Goal: Task Accomplishment & Management: Complete application form

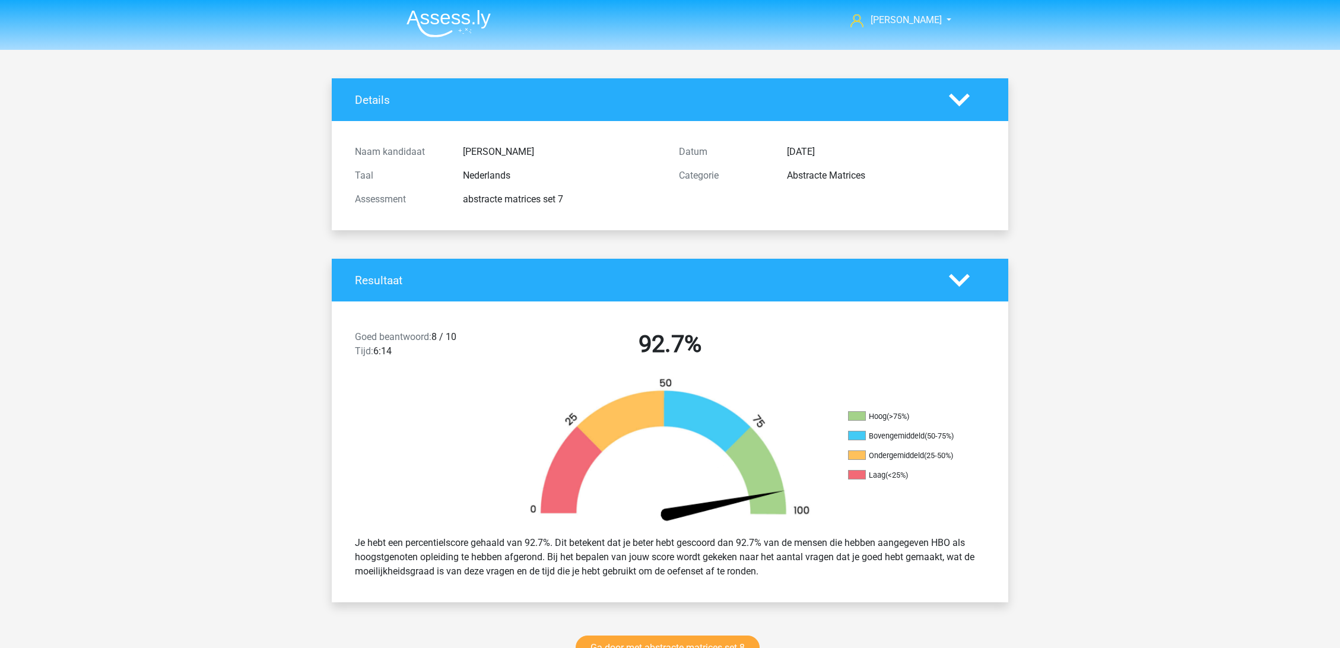
scroll to position [198, 0]
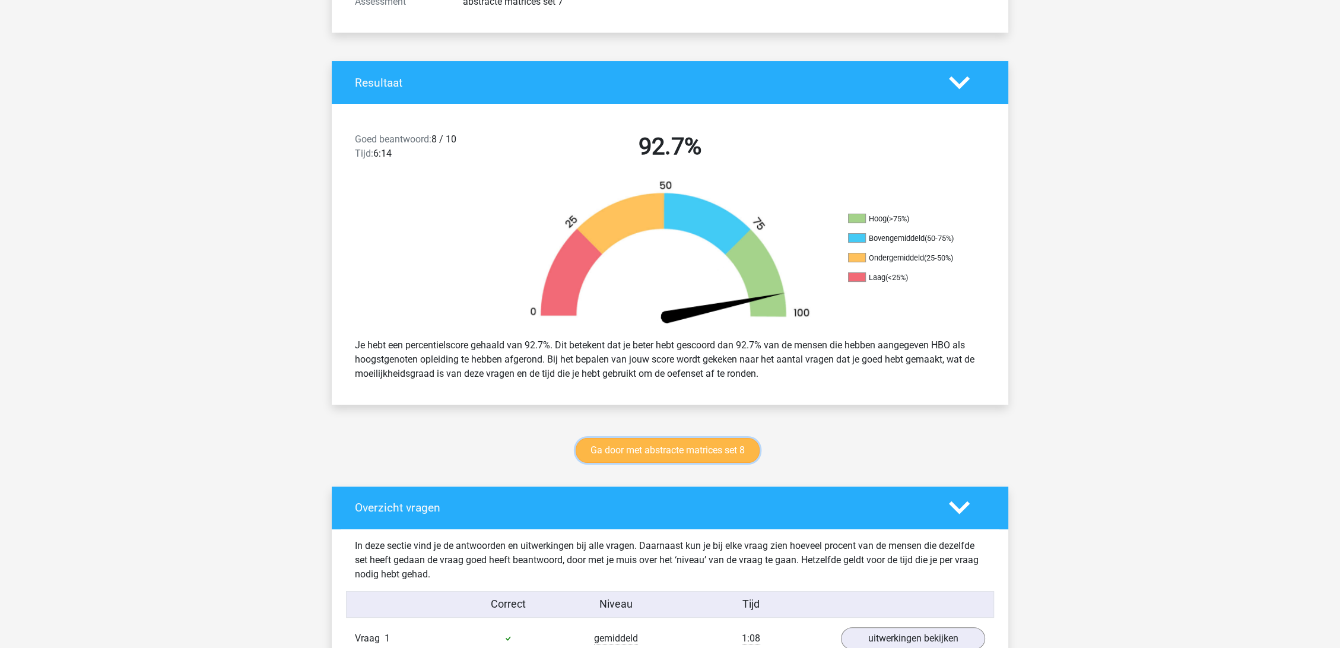
click at [684, 451] on link "Ga door met abstracte matrices set 8" at bounding box center [667, 450] width 184 height 25
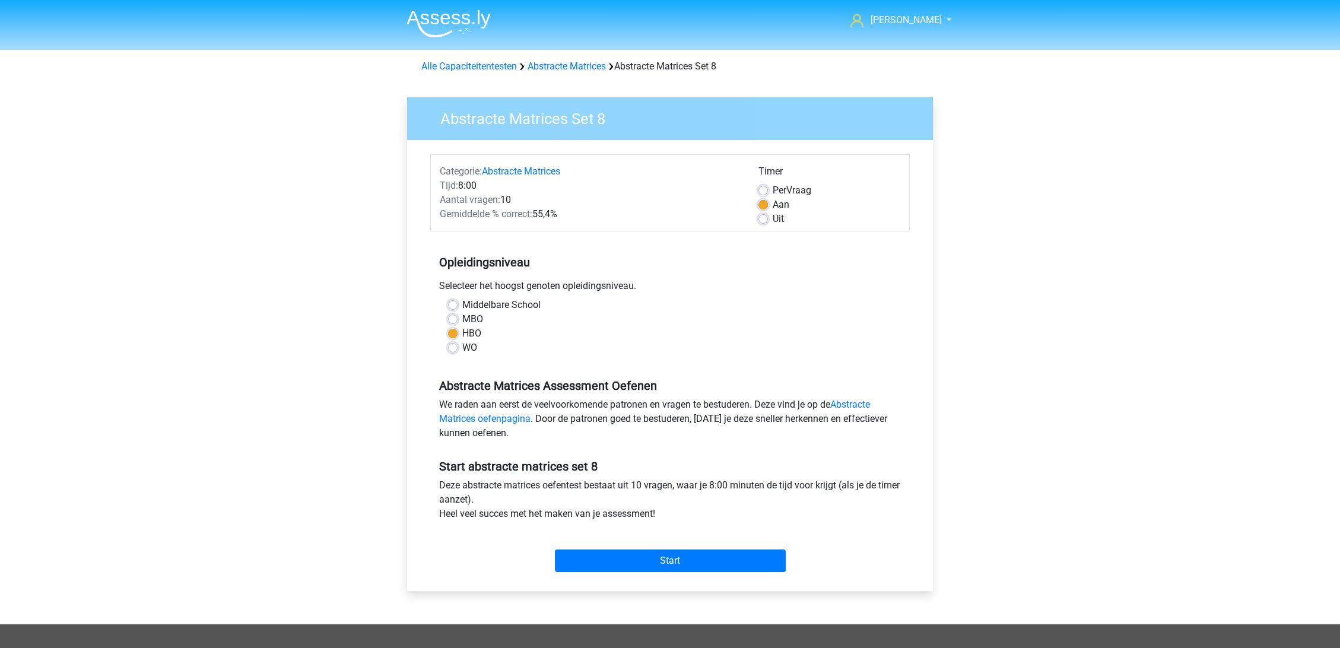
click at [212, 371] on div "Sam [EMAIL_ADDRESS][DOMAIN_NAME] Nederlands English" at bounding box center [670, 468] width 1340 height 937
click at [214, 371] on div "Sam [EMAIL_ADDRESS][DOMAIN_NAME] Nederlands English" at bounding box center [670, 468] width 1340 height 937
click at [679, 555] on input "Start" at bounding box center [670, 560] width 231 height 23
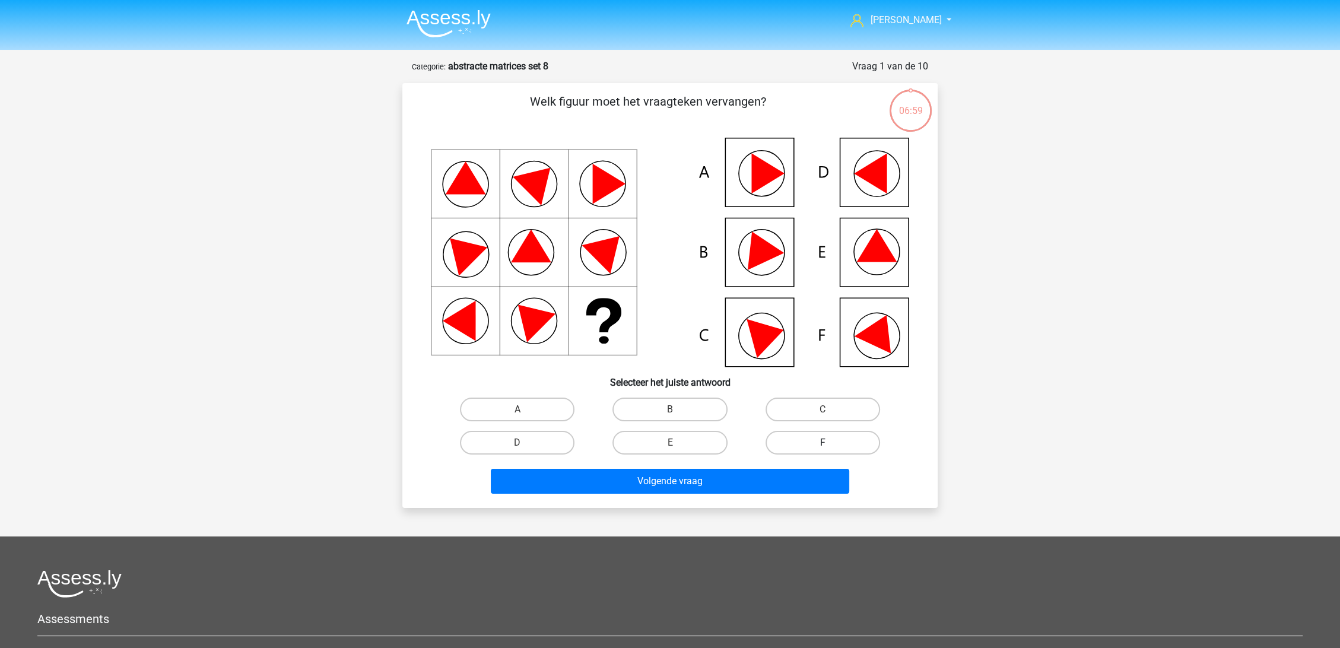
click at [818, 437] on label "F" at bounding box center [822, 443] width 115 height 24
click at [822, 443] on input "F" at bounding box center [826, 447] width 8 height 8
radio input "true"
click at [769, 497] on div "Volgende vraag" at bounding box center [670, 484] width 458 height 30
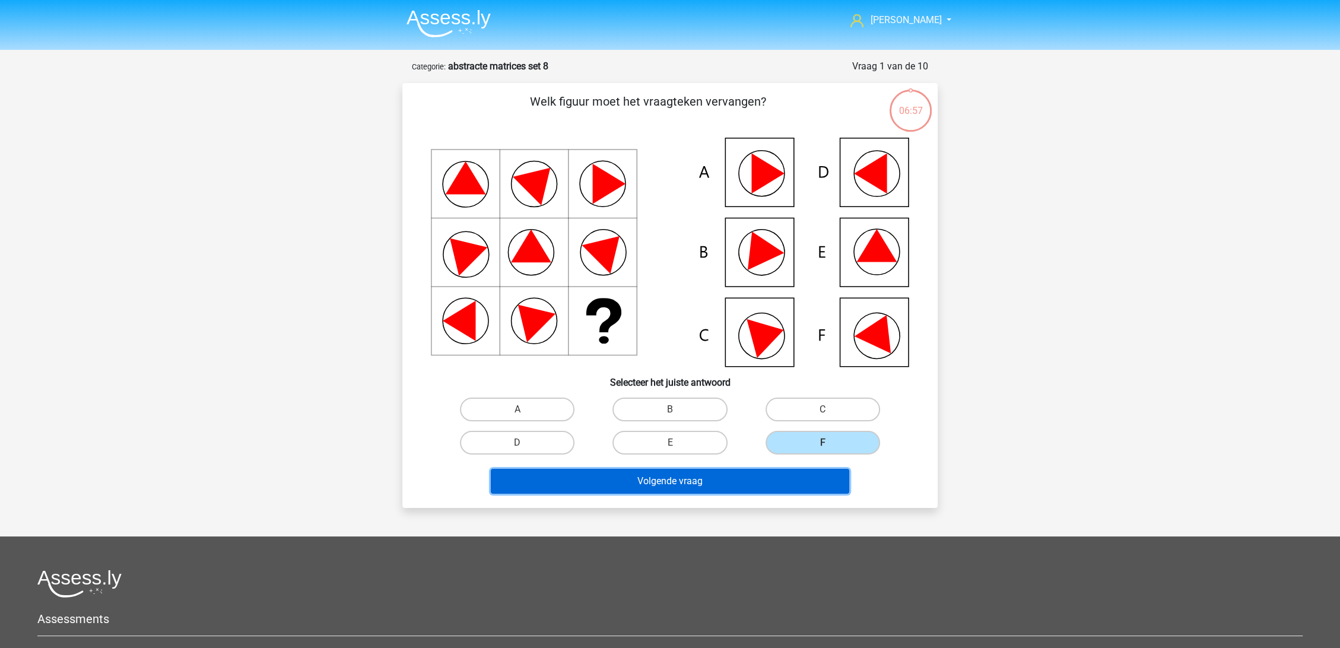
click at [759, 483] on button "Volgende vraag" at bounding box center [670, 481] width 359 height 25
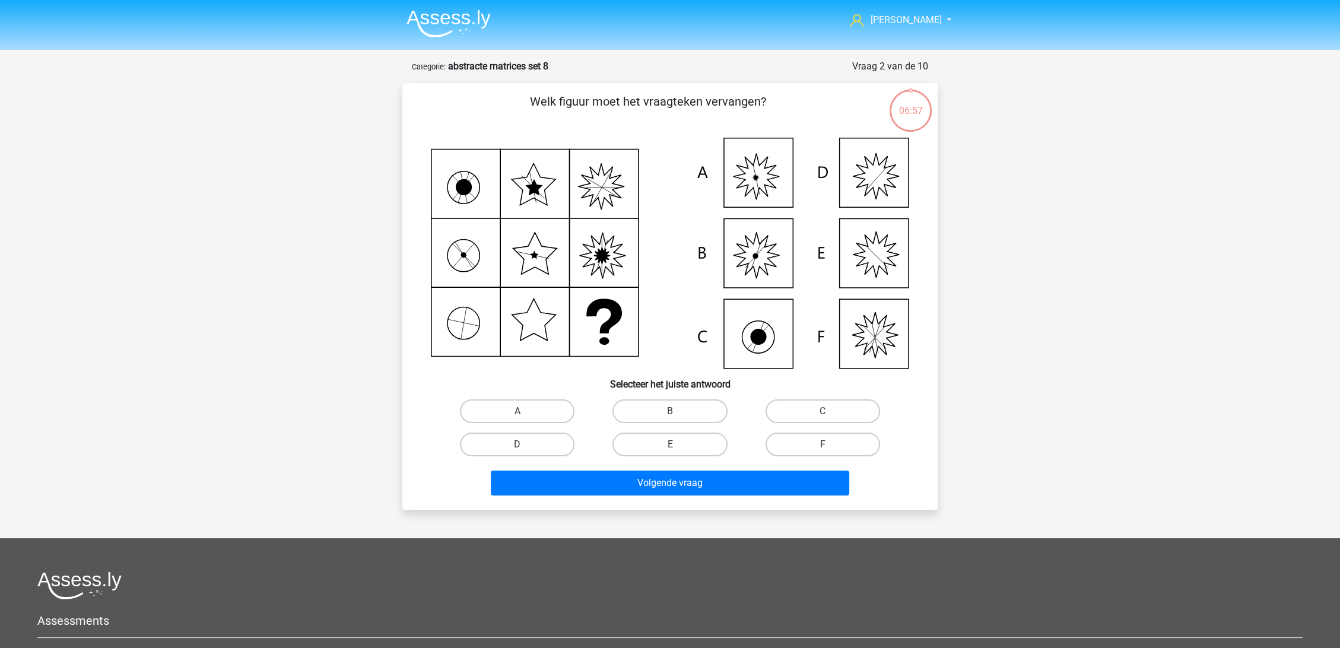
scroll to position [59, 0]
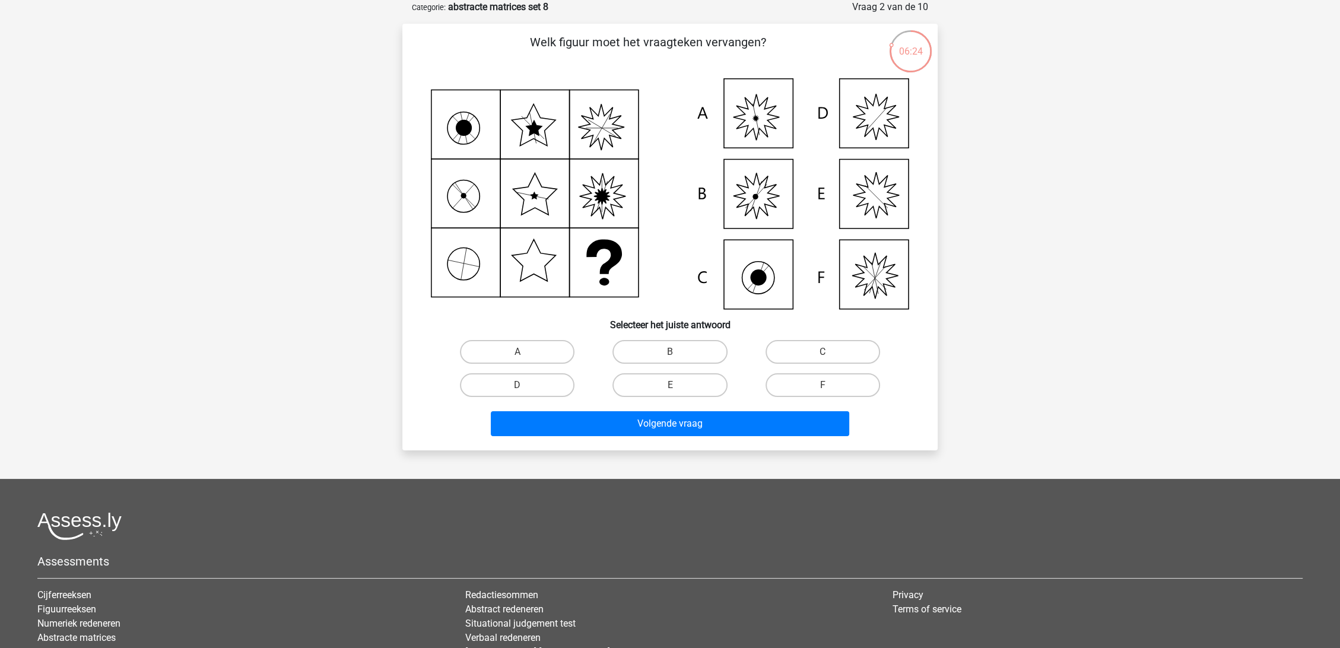
click at [517, 354] on input "A" at bounding box center [521, 356] width 8 height 8
radio input "true"
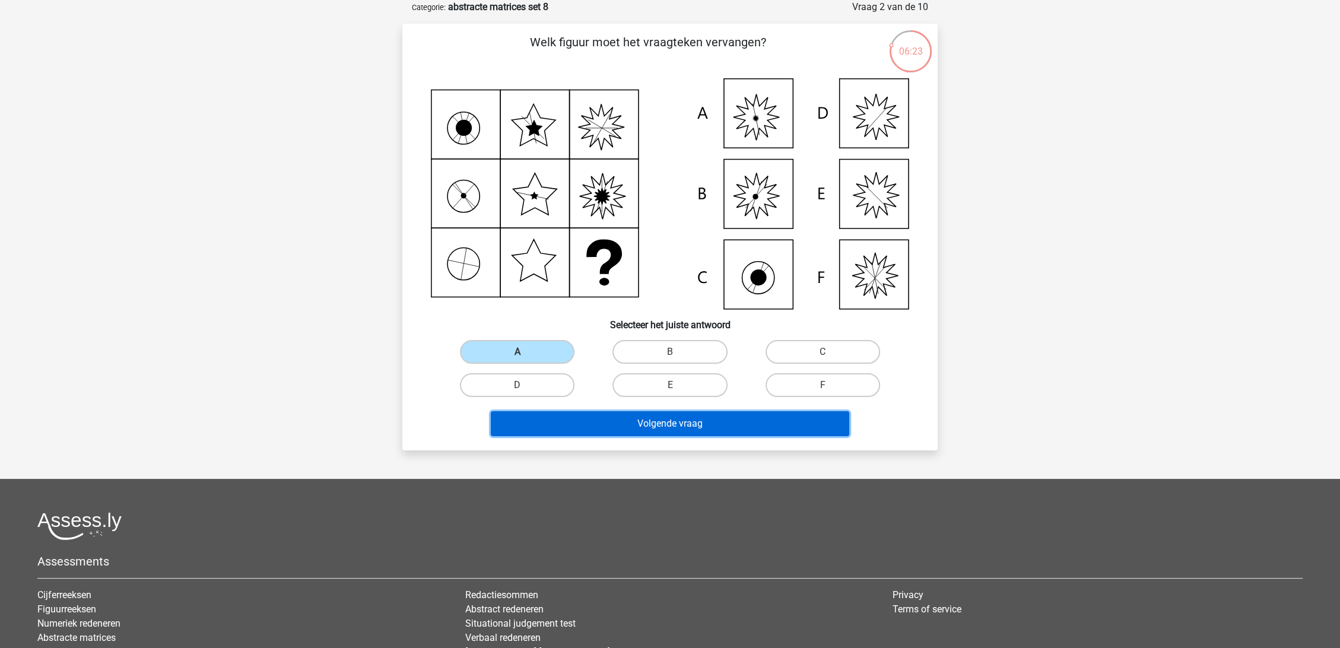
click at [644, 419] on button "Volgende vraag" at bounding box center [670, 423] width 359 height 25
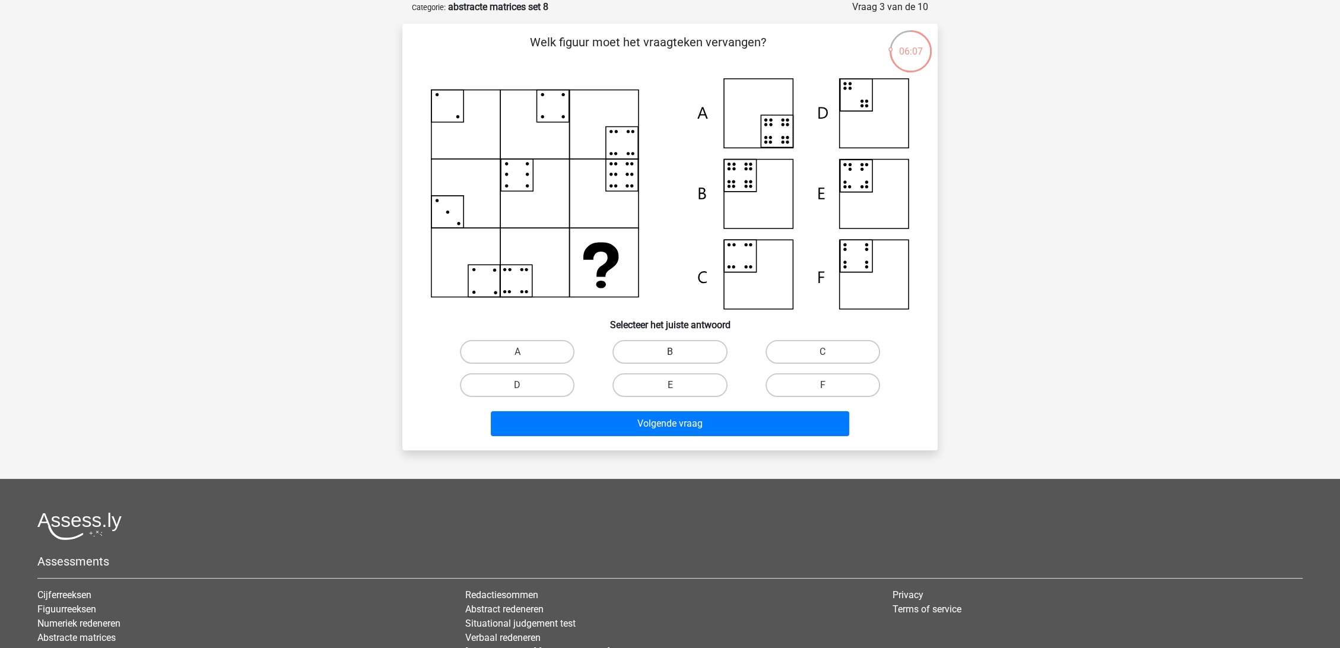
click at [656, 343] on label "B" at bounding box center [669, 352] width 115 height 24
click at [670, 352] on input "B" at bounding box center [674, 356] width 8 height 8
radio input "true"
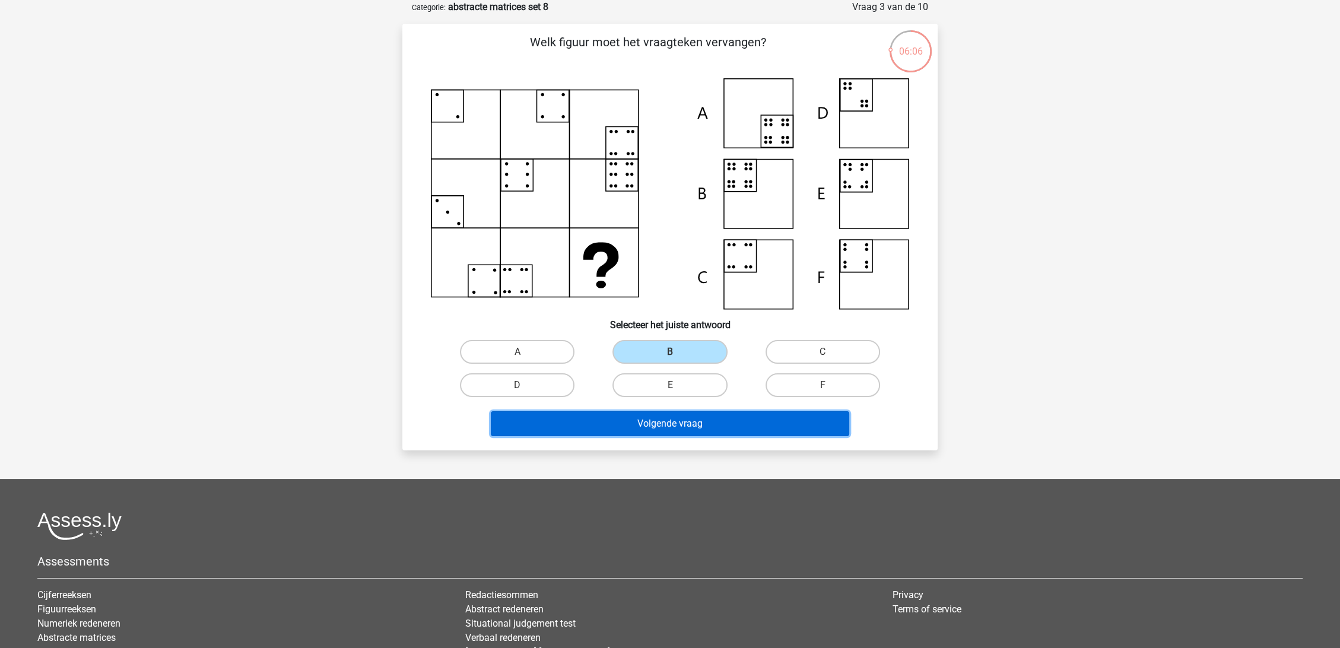
click at [660, 424] on button "Volgende vraag" at bounding box center [670, 423] width 359 height 25
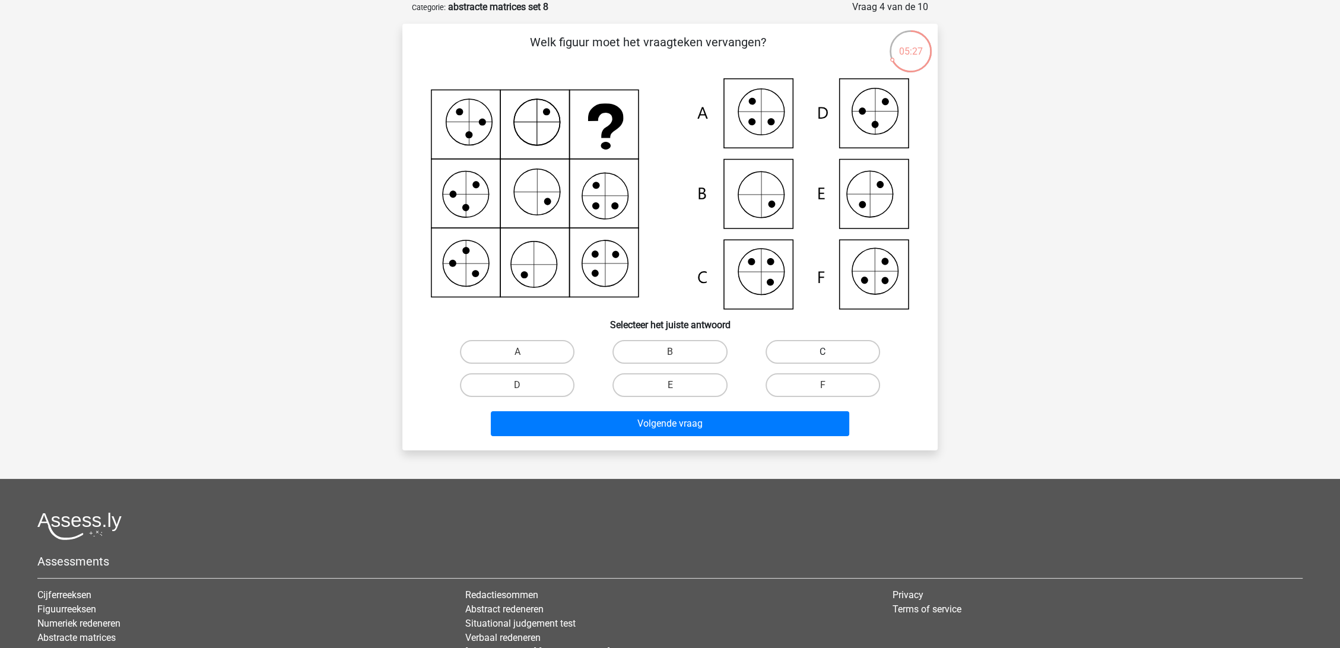
click at [837, 352] on label "C" at bounding box center [822, 352] width 115 height 24
click at [830, 352] on input "C" at bounding box center [826, 356] width 8 height 8
radio input "true"
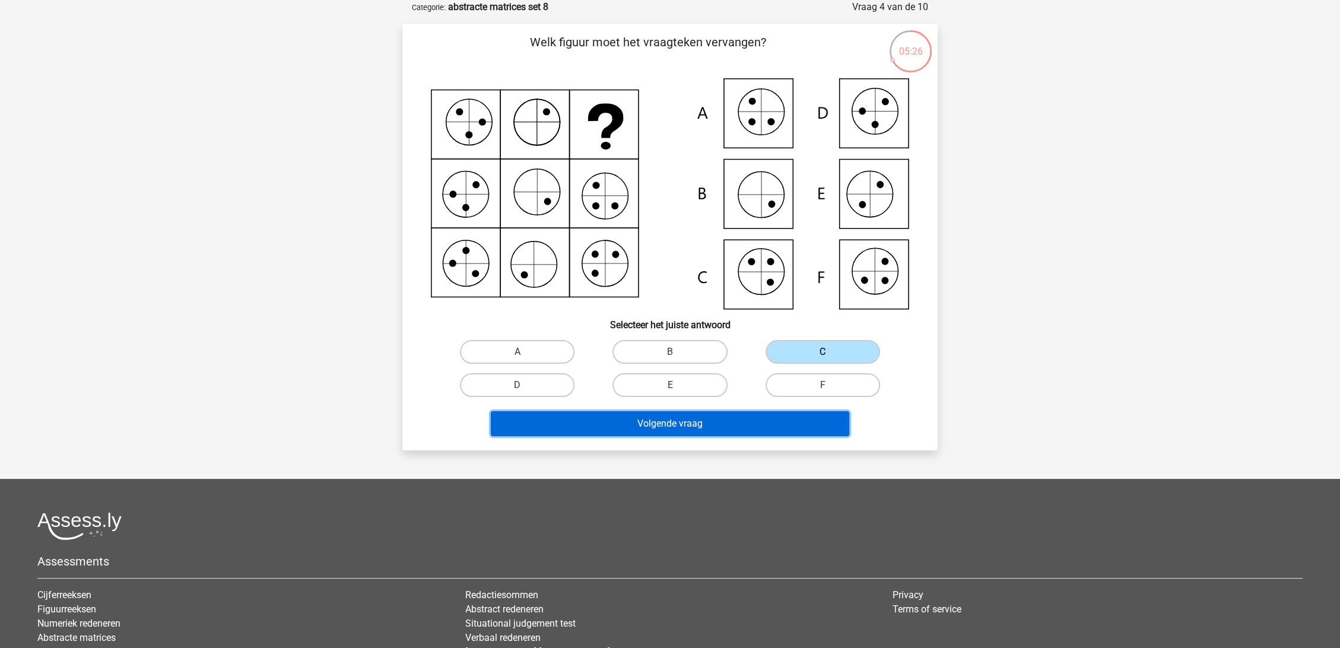
click at [679, 419] on button "Volgende vraag" at bounding box center [670, 423] width 359 height 25
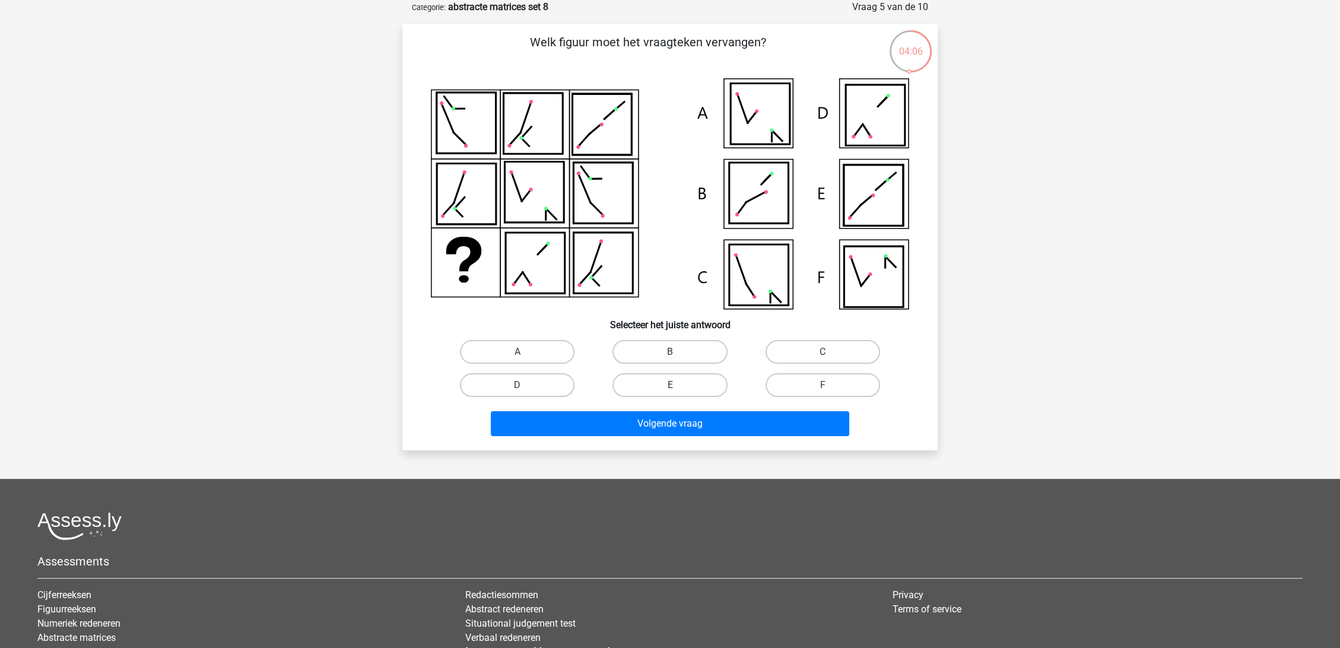
click at [532, 336] on div "A" at bounding box center [517, 351] width 152 height 33
click at [524, 350] on label "A" at bounding box center [517, 352] width 115 height 24
click at [524, 352] on input "A" at bounding box center [521, 356] width 8 height 8
radio input "true"
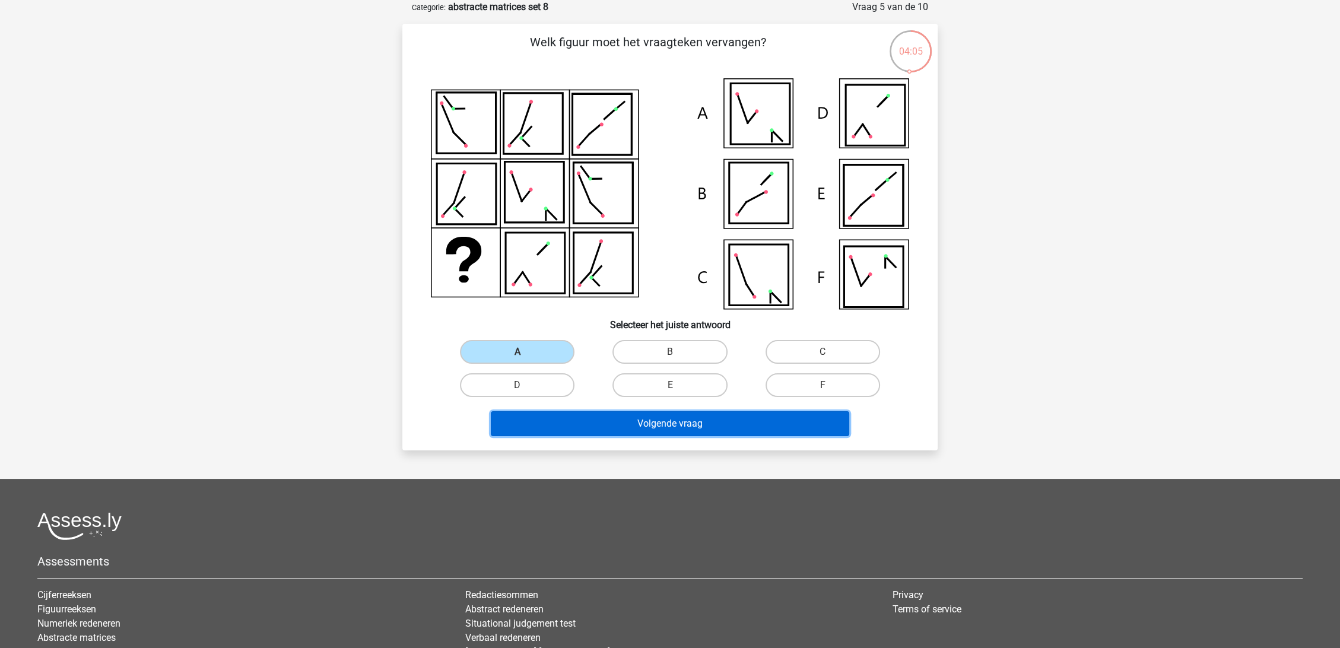
click at [631, 416] on button "Volgende vraag" at bounding box center [670, 423] width 359 height 25
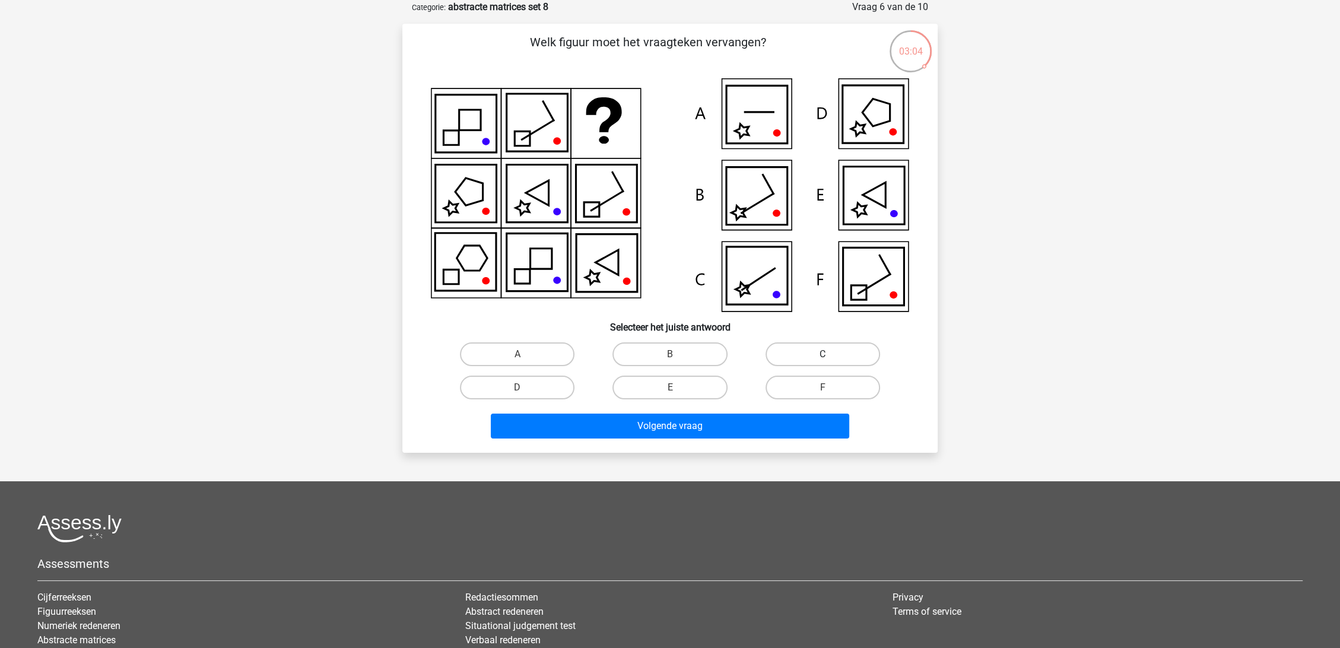
click at [817, 351] on label "C" at bounding box center [822, 354] width 115 height 24
click at [822, 354] on input "C" at bounding box center [826, 358] width 8 height 8
radio input "true"
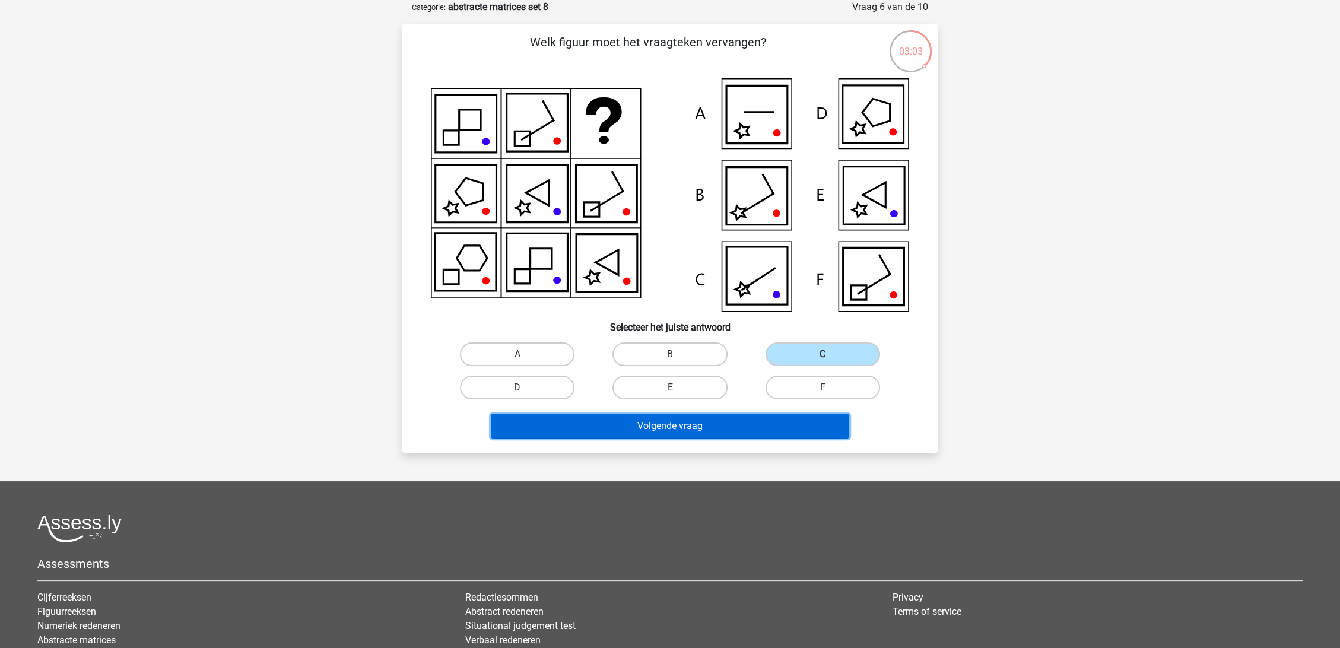
click at [724, 429] on button "Volgende vraag" at bounding box center [670, 426] width 359 height 25
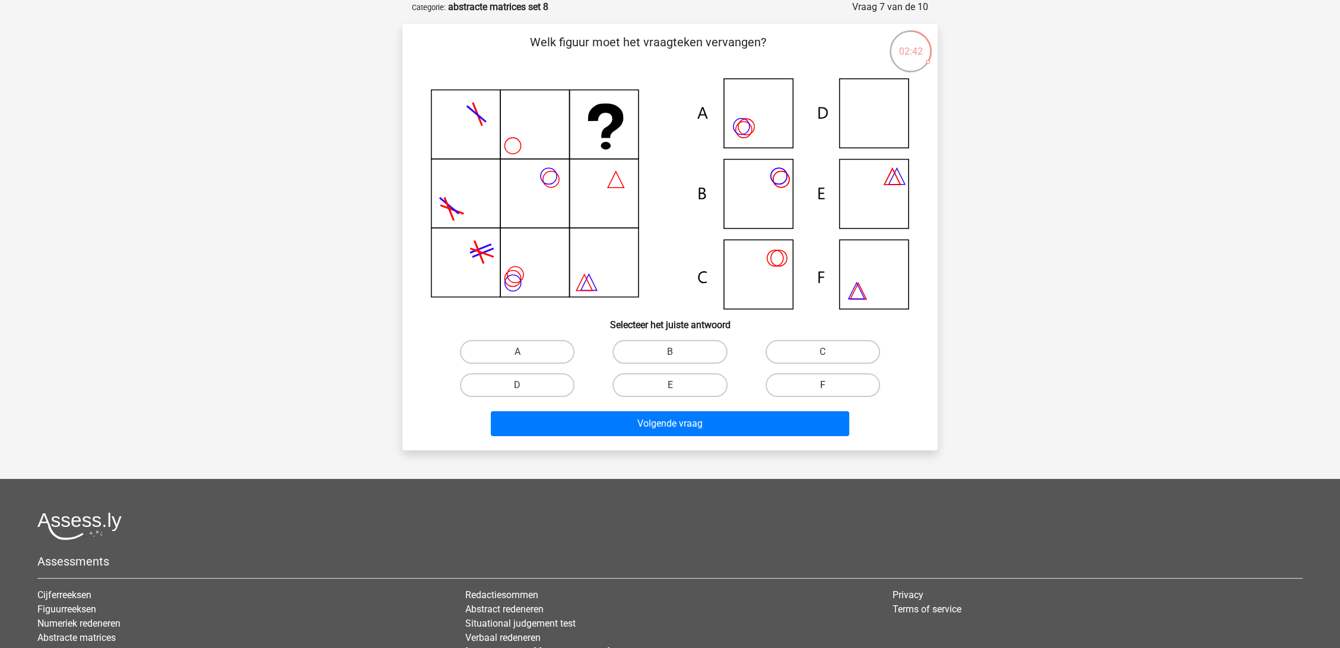
click at [792, 383] on label "F" at bounding box center [822, 385] width 115 height 24
click at [822, 385] on input "F" at bounding box center [826, 389] width 8 height 8
radio input "true"
click at [539, 383] on label "D" at bounding box center [517, 385] width 115 height 24
click at [525, 385] on input "D" at bounding box center [521, 389] width 8 height 8
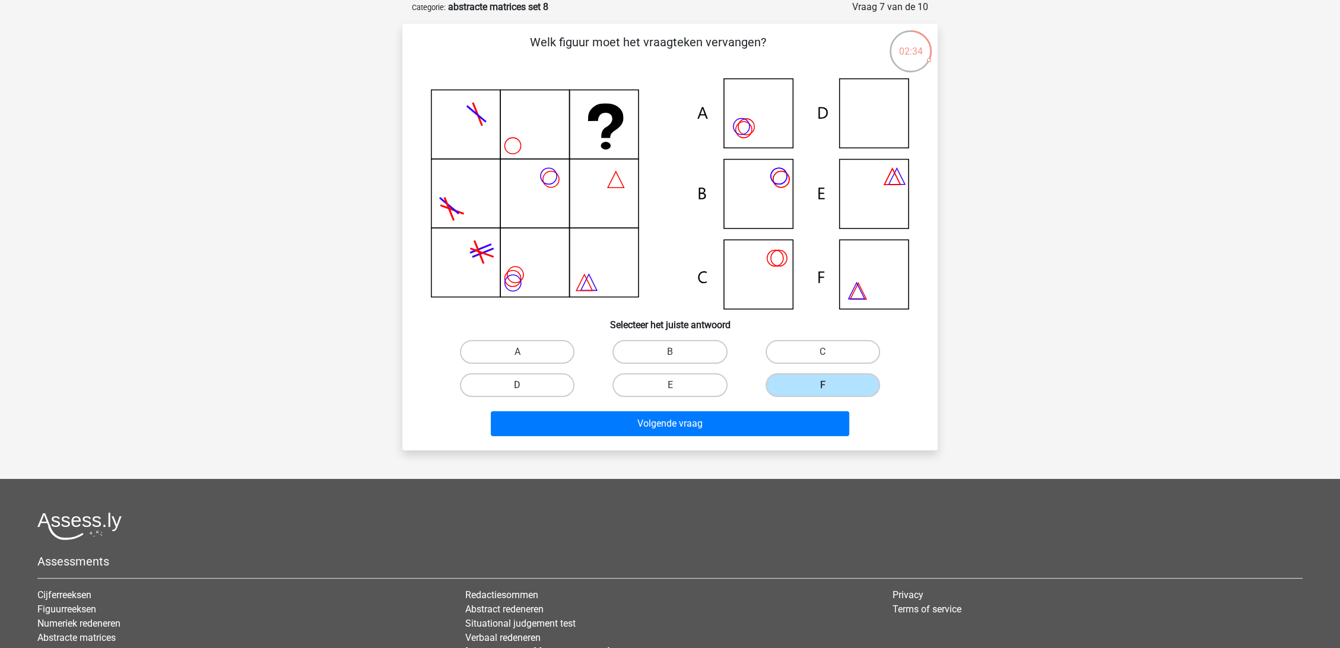
radio input "true"
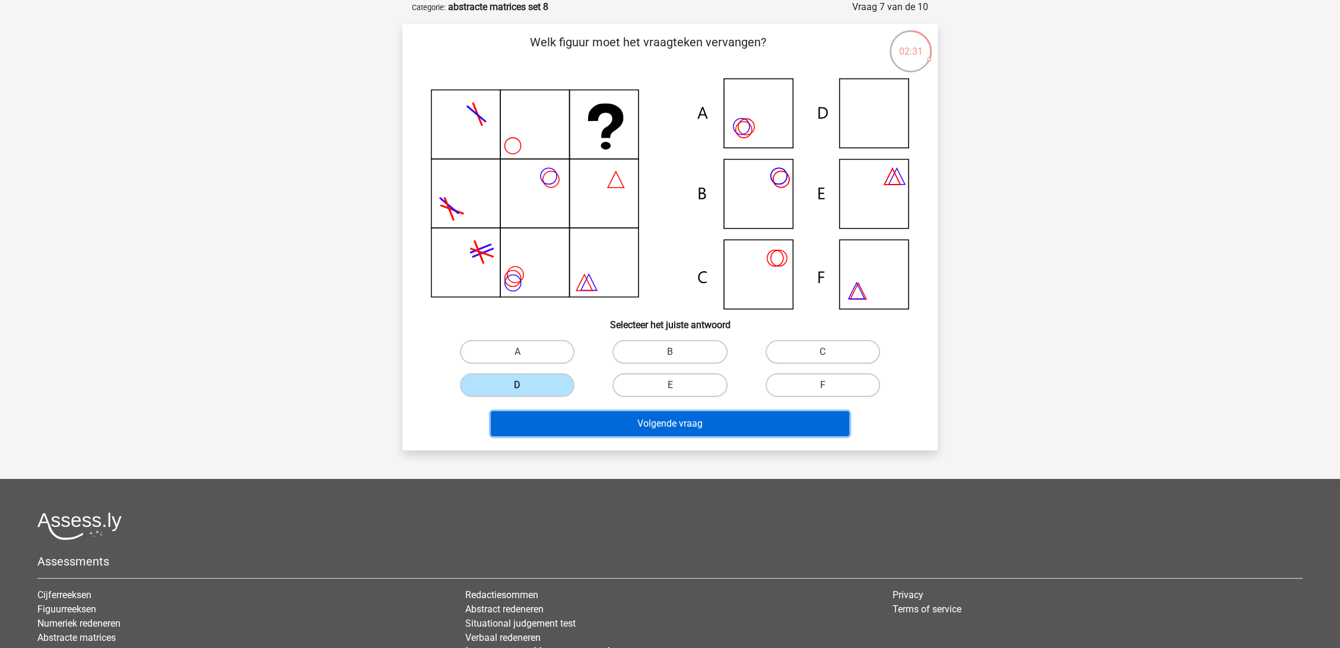
click at [670, 425] on button "Volgende vraag" at bounding box center [670, 423] width 359 height 25
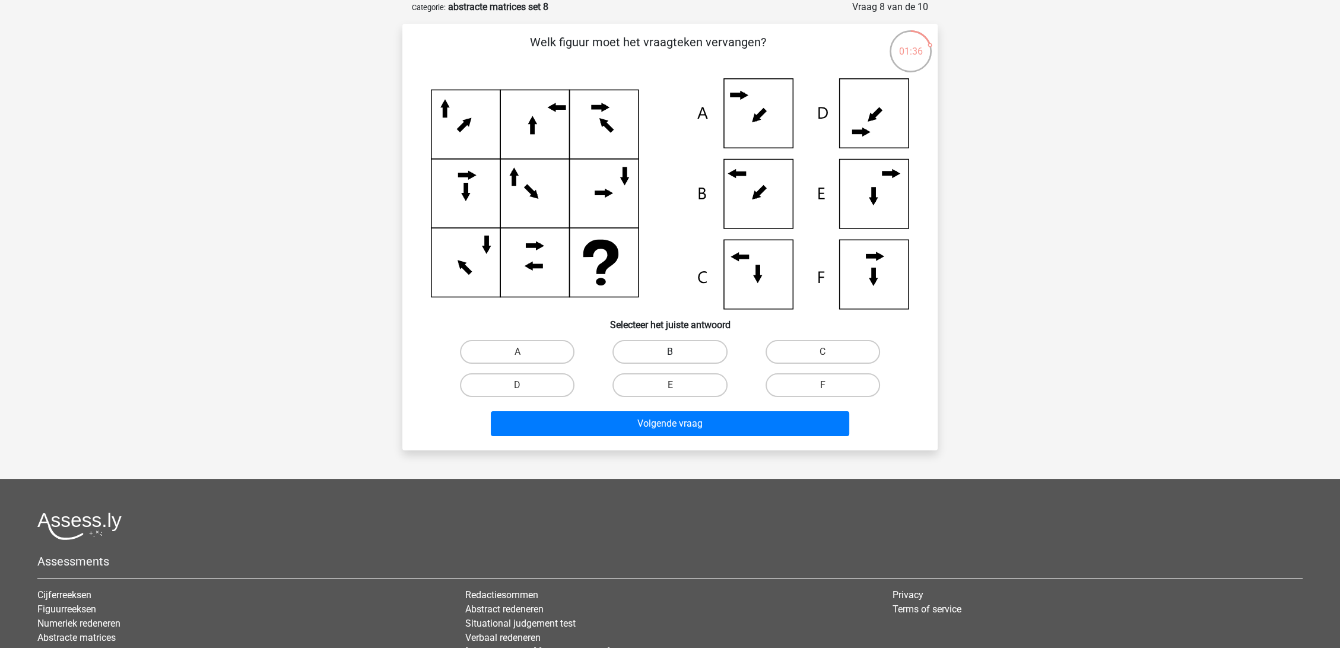
click at [682, 341] on label "B" at bounding box center [669, 352] width 115 height 24
click at [678, 352] on input "B" at bounding box center [674, 356] width 8 height 8
radio input "true"
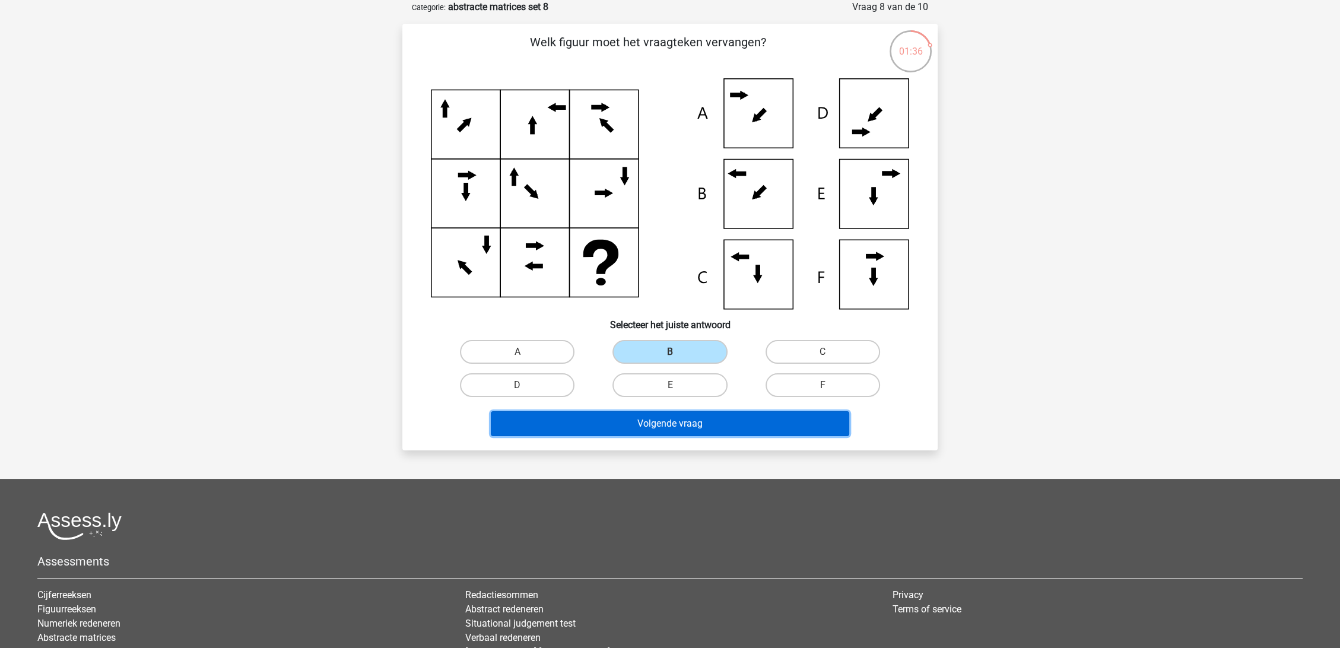
click at [702, 428] on button "Volgende vraag" at bounding box center [670, 423] width 359 height 25
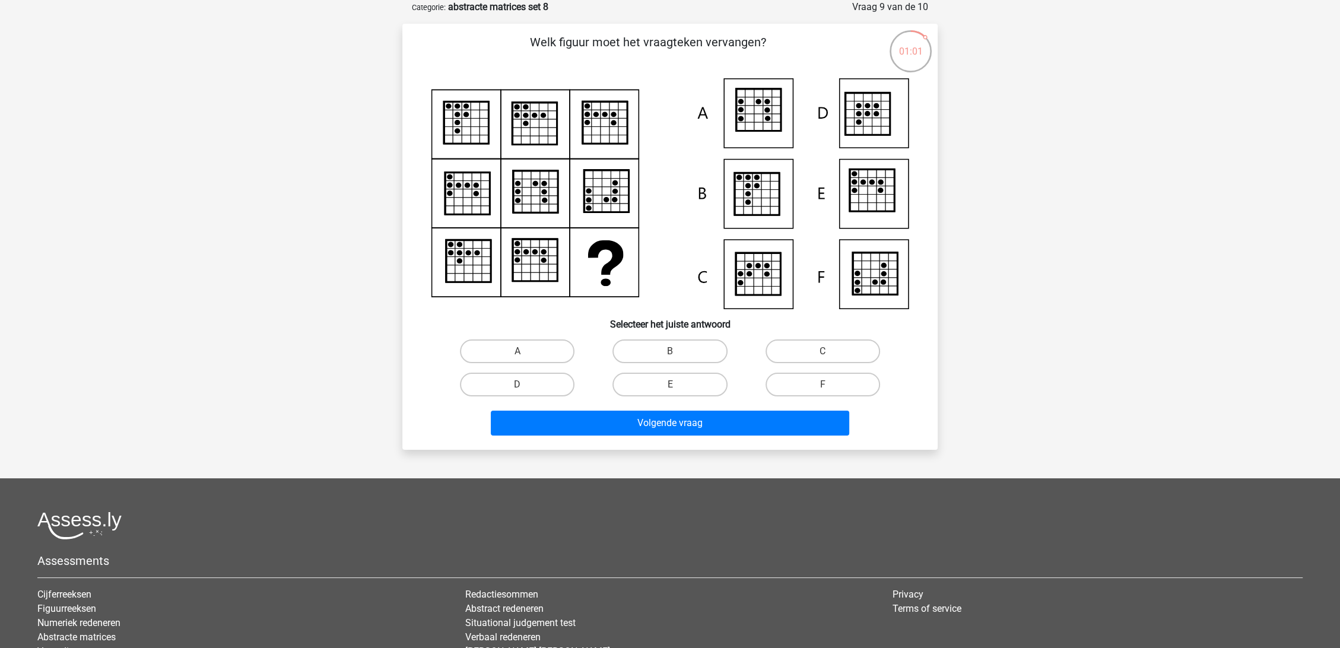
click at [882, 256] on icon at bounding box center [875, 274] width 44 height 42
click at [684, 380] on label "E" at bounding box center [669, 385] width 115 height 24
click at [678, 384] on input "E" at bounding box center [674, 388] width 8 height 8
radio input "true"
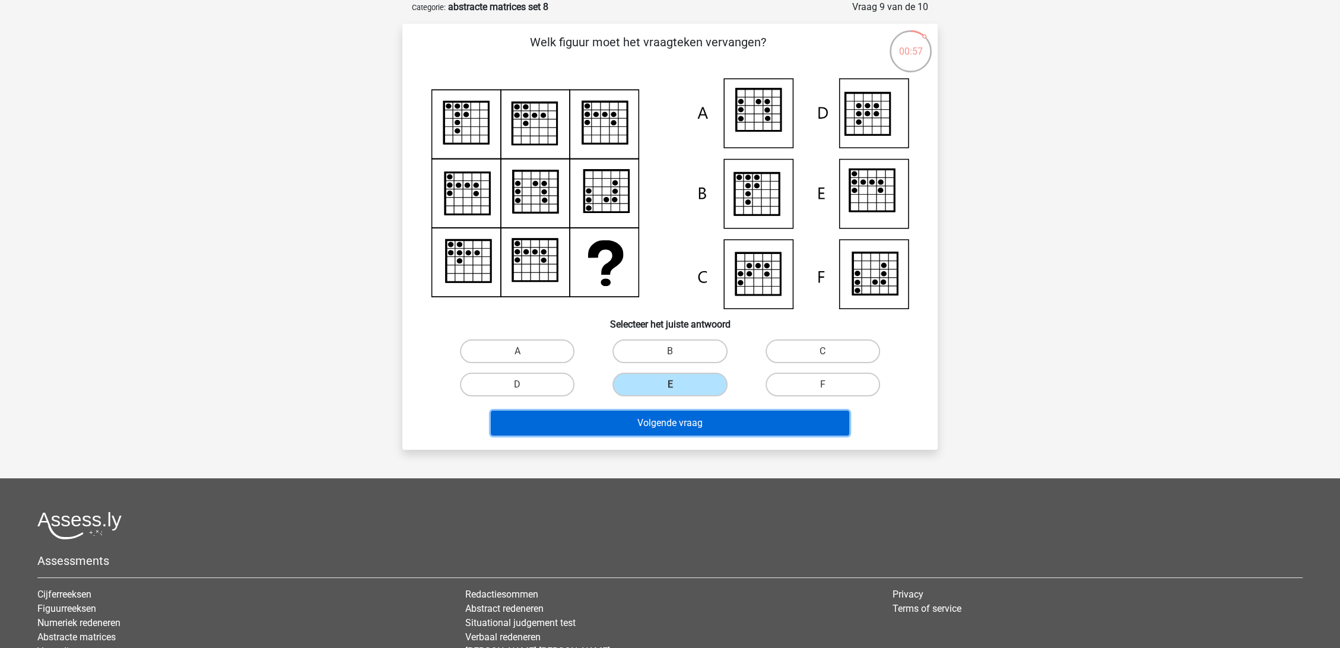
click at [702, 421] on button "Volgende vraag" at bounding box center [670, 423] width 359 height 25
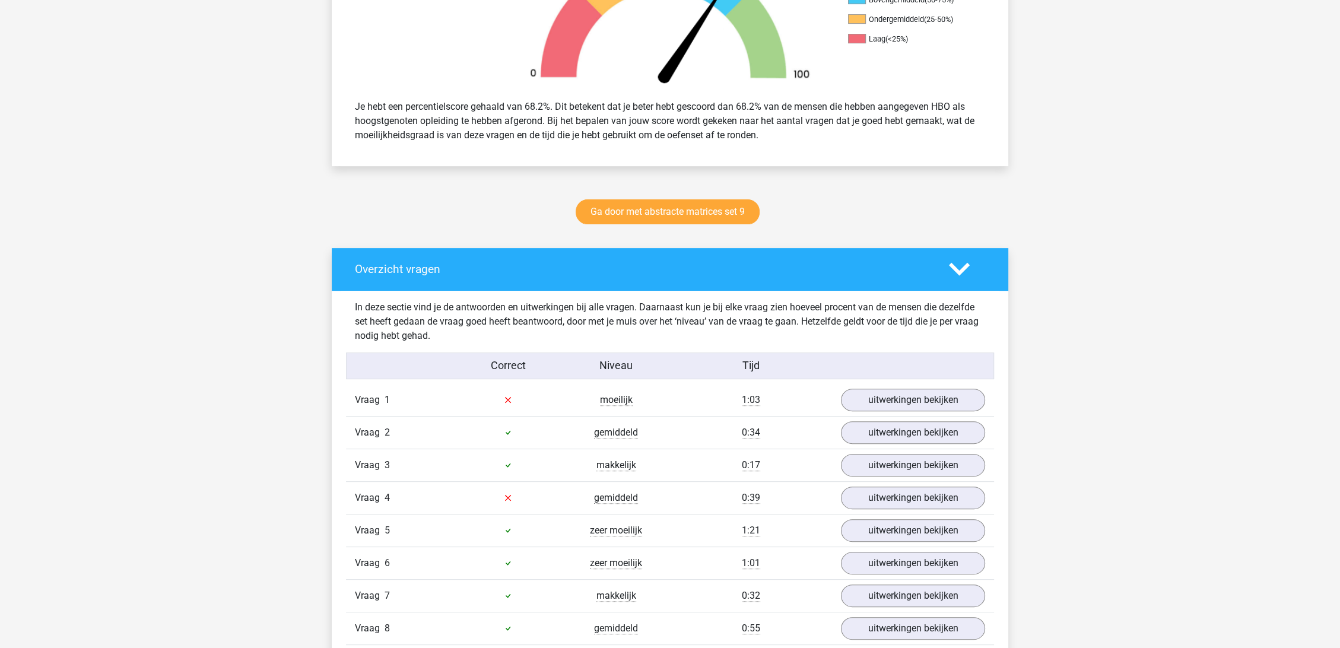
scroll to position [593, 0]
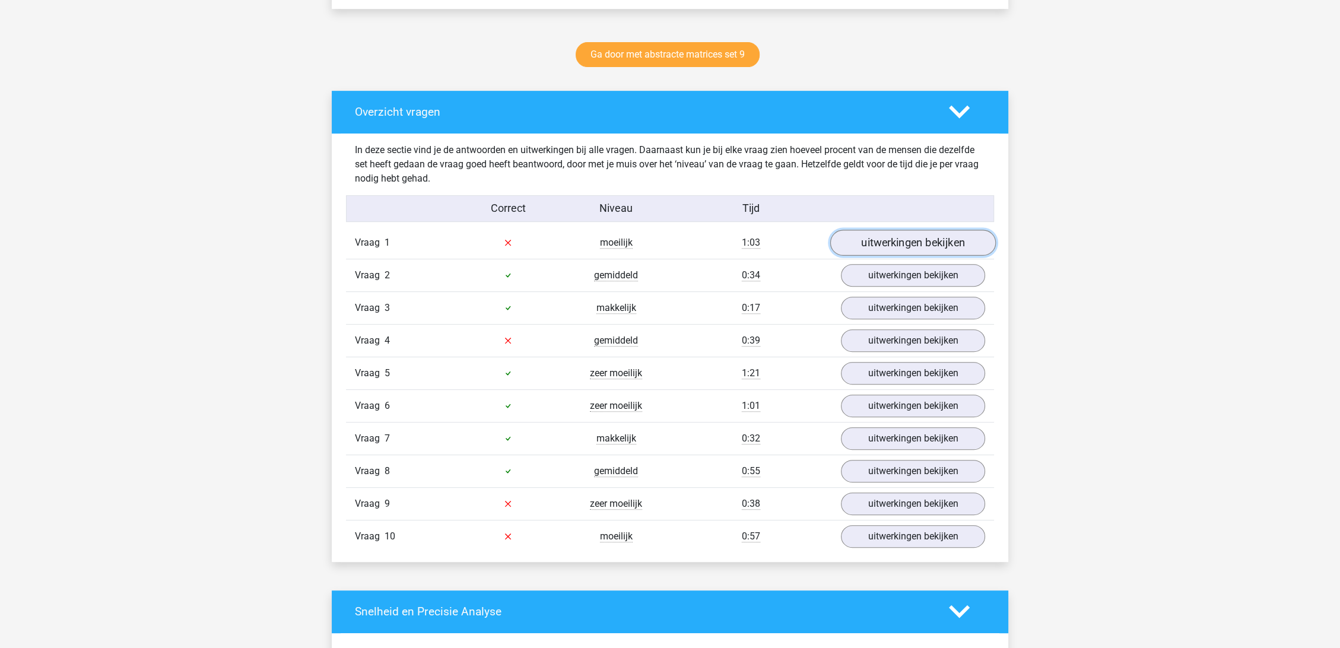
click at [890, 245] on link "uitwerkingen bekijken" at bounding box center [913, 243] width 166 height 26
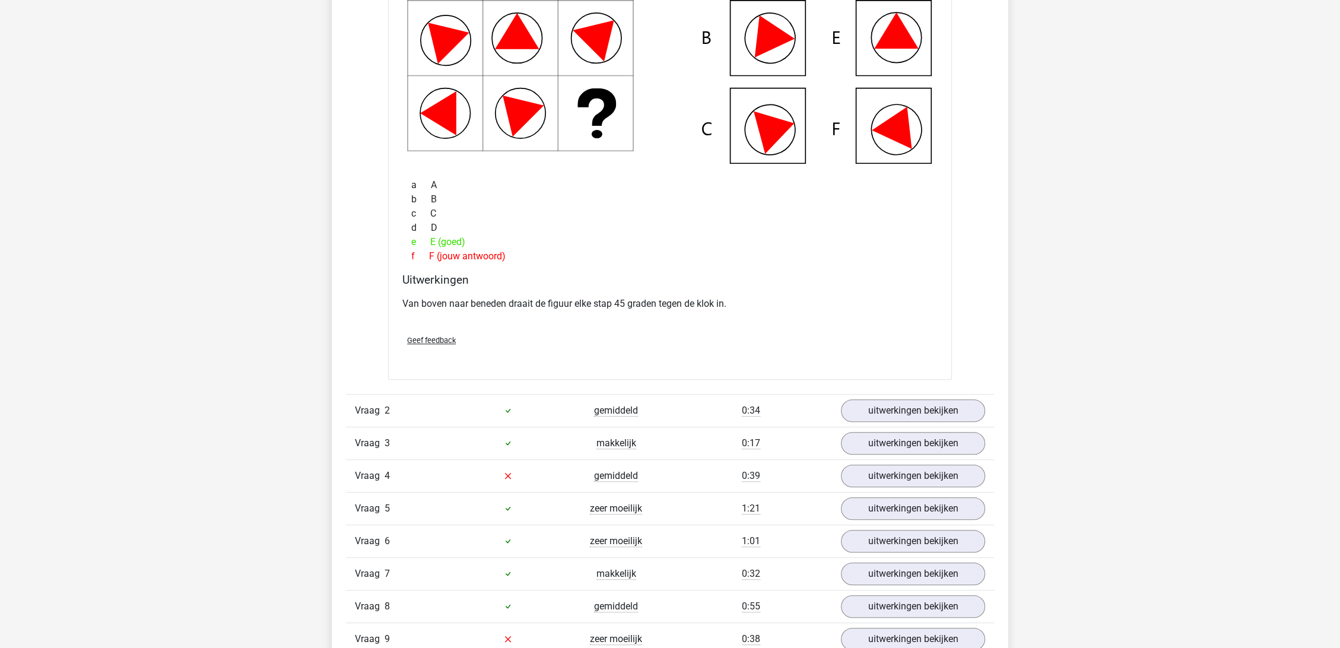
scroll to position [988, 0]
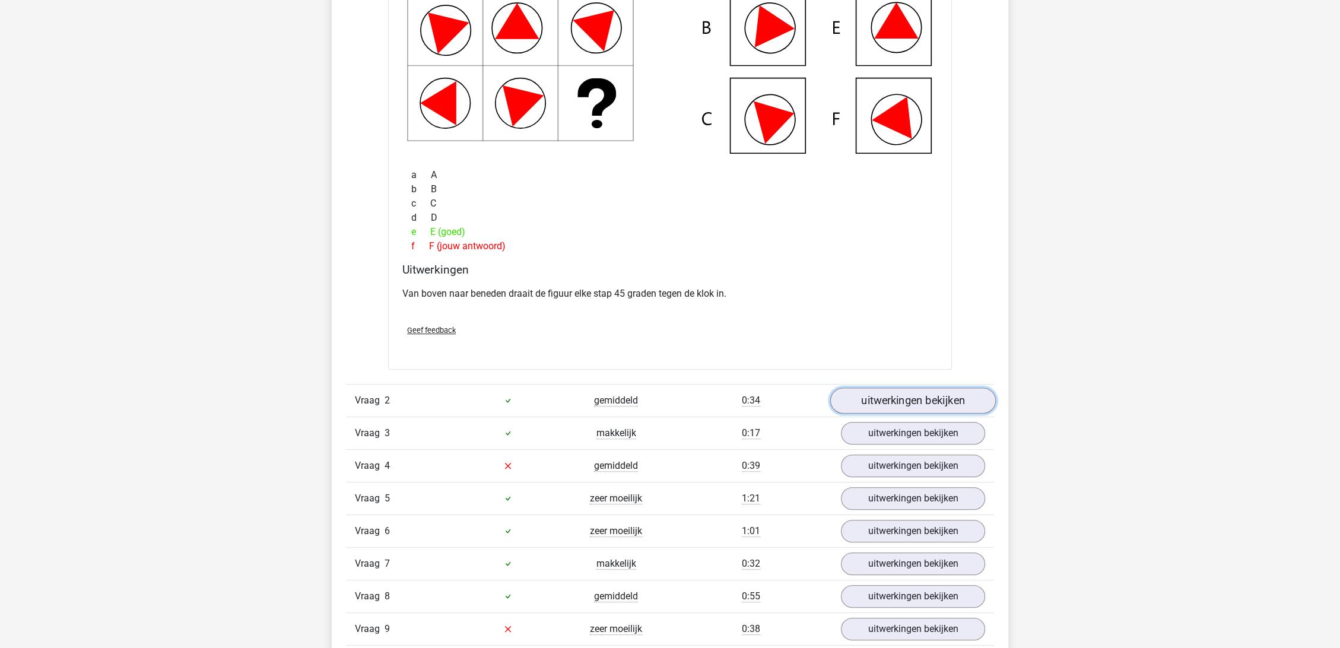
click at [892, 398] on link "uitwerkingen bekijken" at bounding box center [913, 400] width 166 height 26
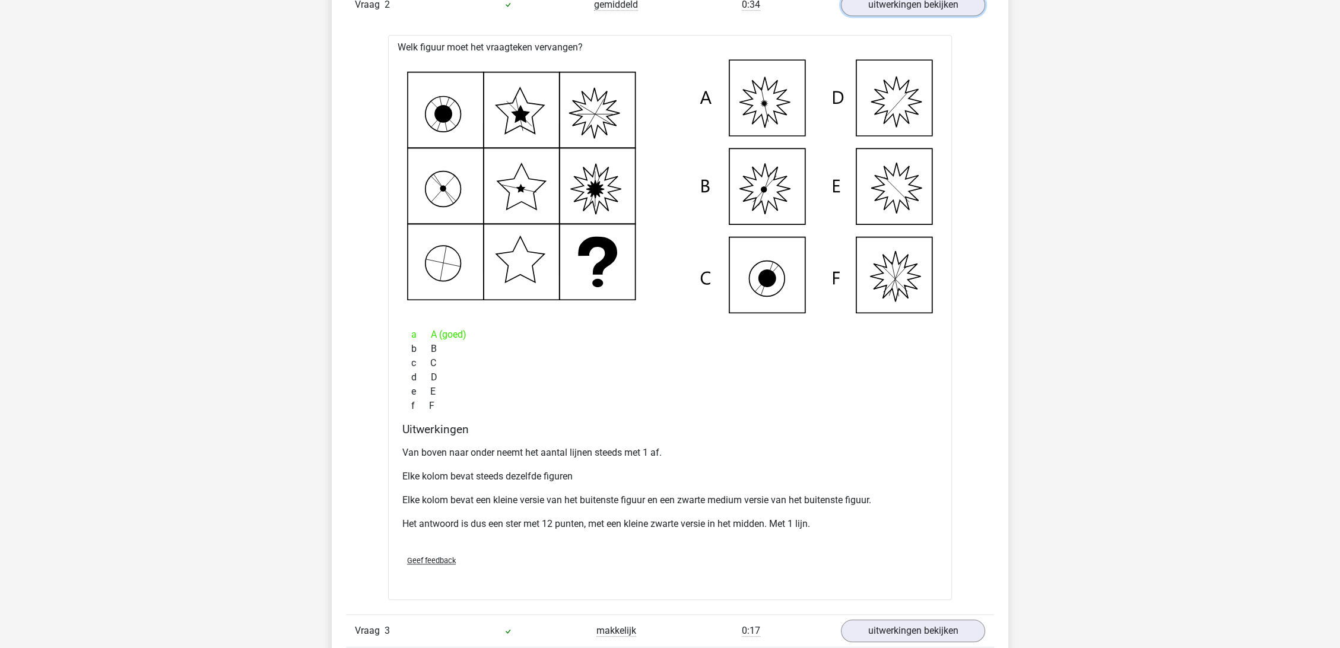
scroll to position [1582, 0]
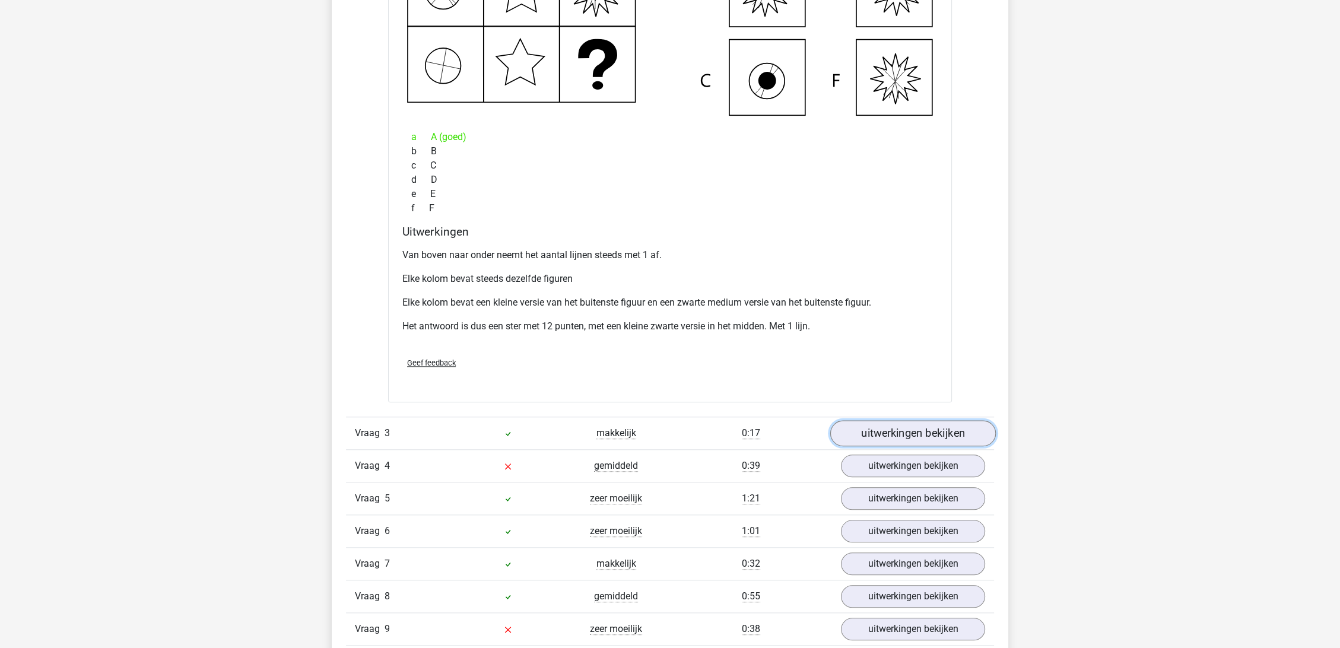
click at [931, 432] on link "uitwerkingen bekijken" at bounding box center [913, 433] width 166 height 26
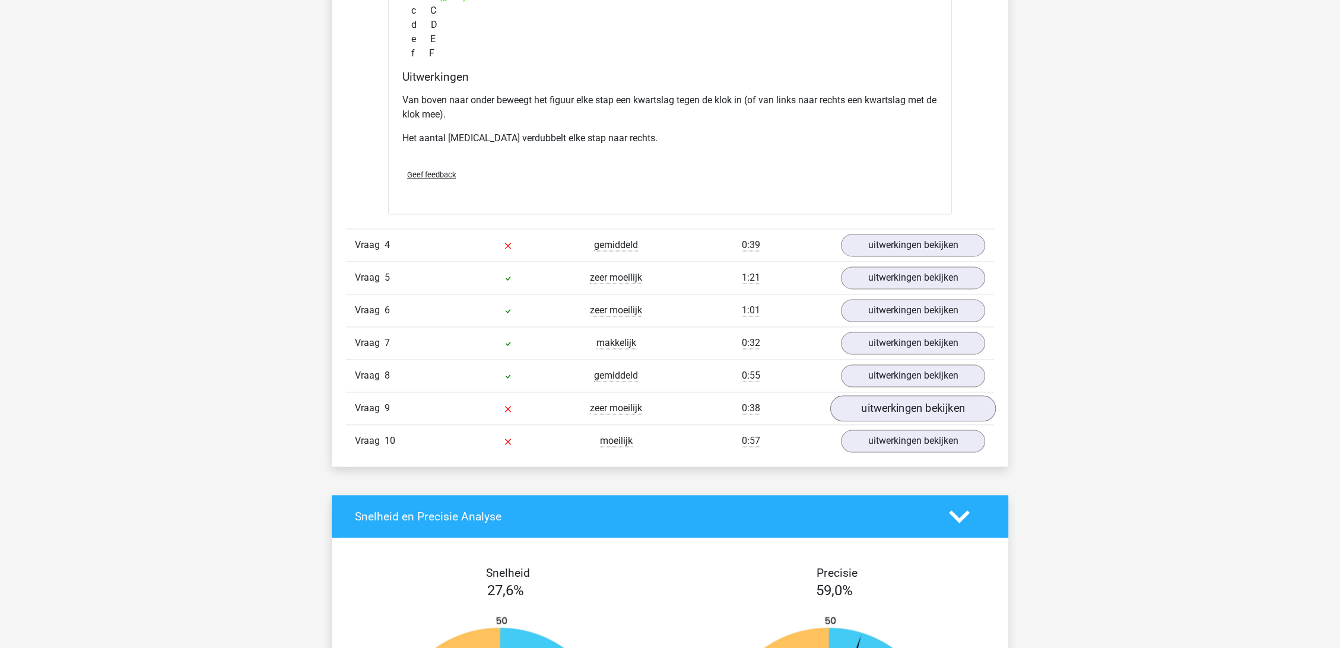
scroll to position [2373, 0]
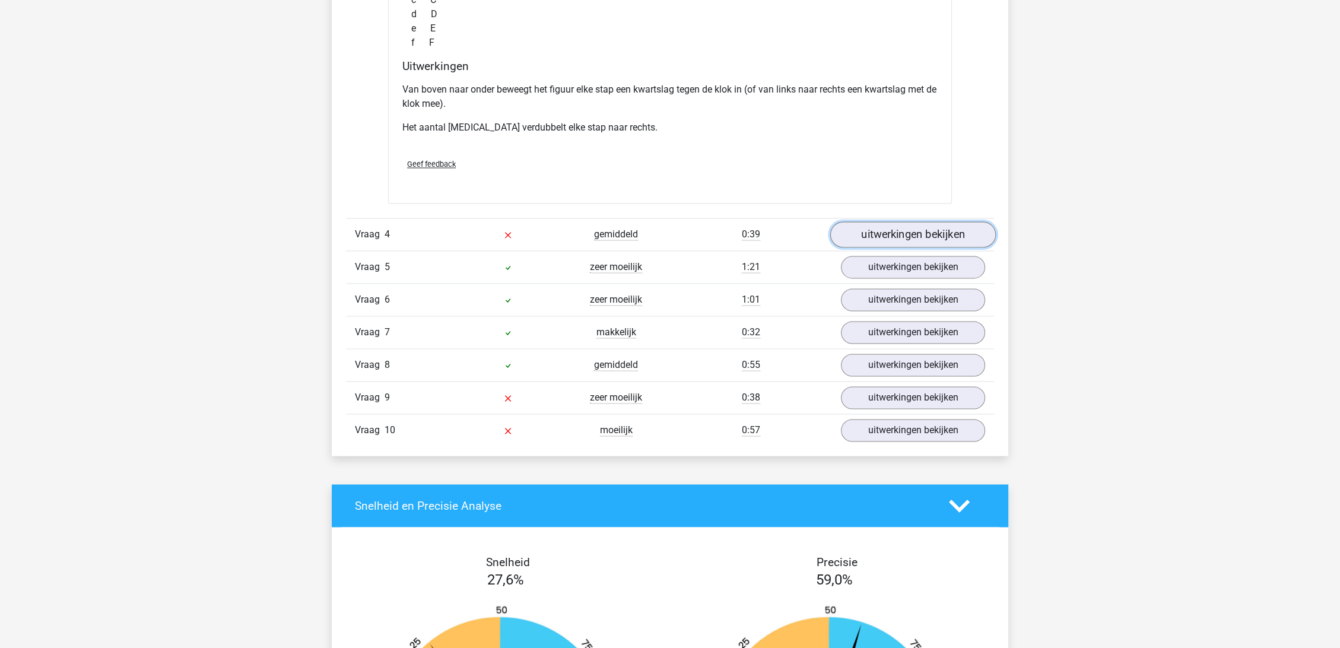
click at [907, 234] on link "uitwerkingen bekijken" at bounding box center [913, 234] width 166 height 26
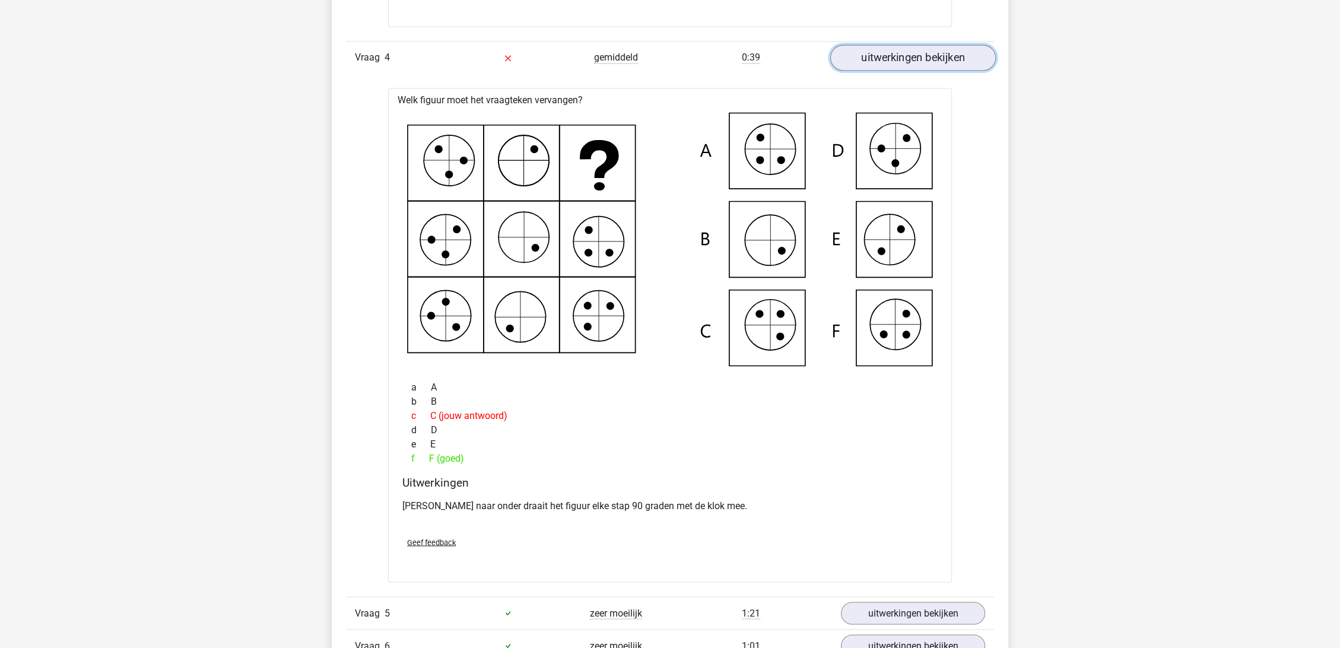
scroll to position [2571, 0]
